Goal: Find specific page/section

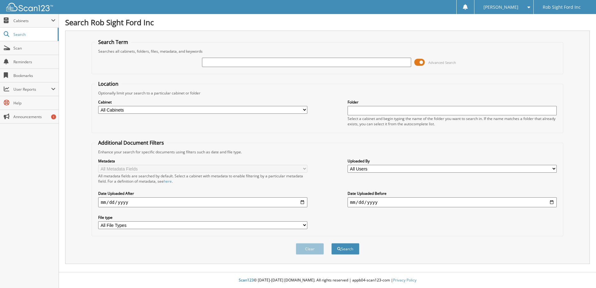
paste input "9720569"
type input "9720569"
click at [420, 64] on span at bounding box center [419, 62] width 11 height 9
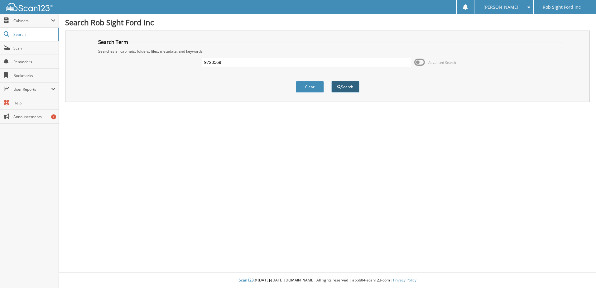
click at [343, 86] on button "Search" at bounding box center [345, 87] width 28 height 12
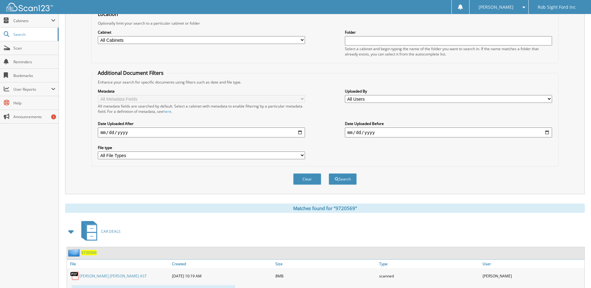
scroll to position [99, 0]
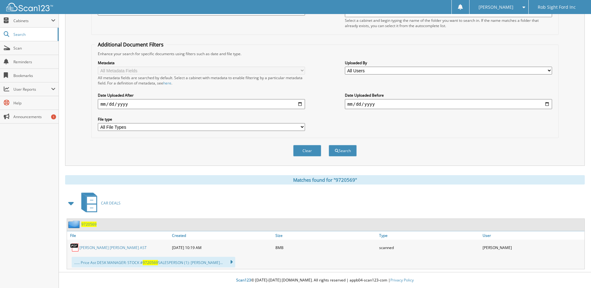
click at [109, 247] on link "[PERSON_NAME] [PERSON_NAME] AST" at bounding box center [113, 247] width 67 height 5
click at [526, 8] on div "NICOLE W. Settings Logout" at bounding box center [499, 7] width 59 height 14
click at [525, 11] on div "[PERSON_NAME]" at bounding box center [499, 7] width 53 height 14
click at [502, 30] on link "Logout" at bounding box center [499, 30] width 59 height 11
